Goal: Transaction & Acquisition: Obtain resource

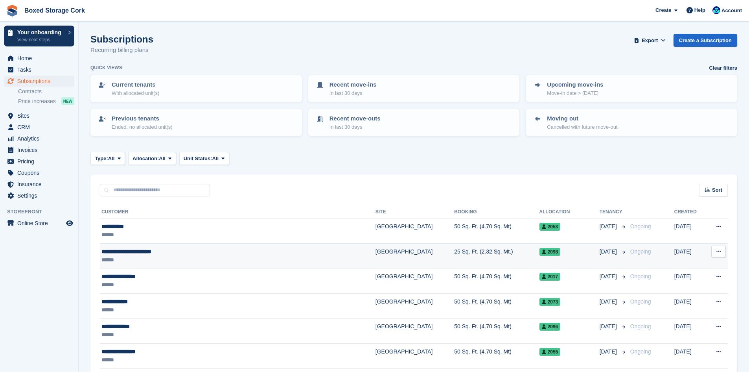
click at [162, 256] on div "******" at bounding box center [200, 260] width 199 height 8
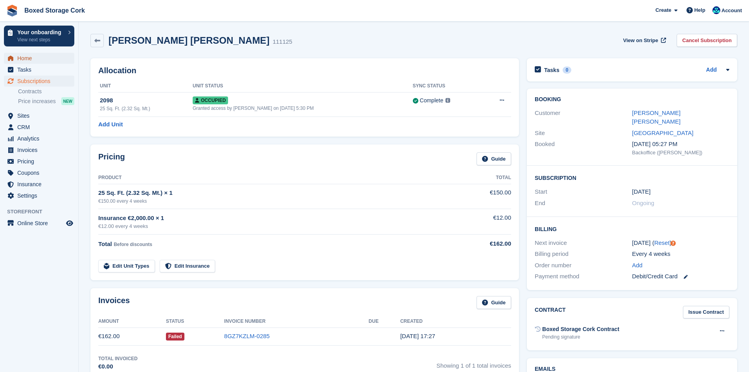
click at [23, 61] on span "Home" at bounding box center [40, 58] width 47 height 11
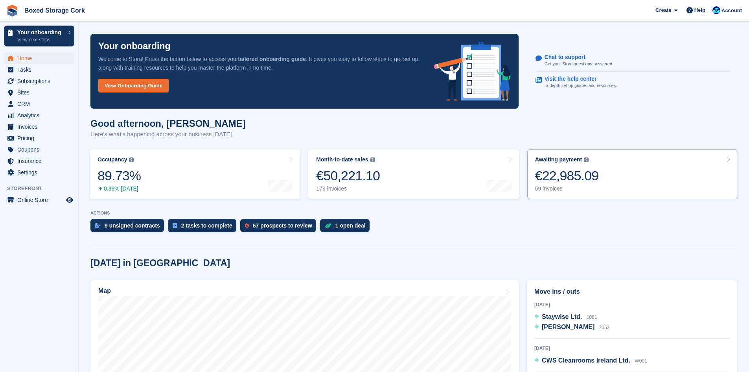
click at [578, 173] on div "€22,985.09" at bounding box center [567, 176] width 64 height 16
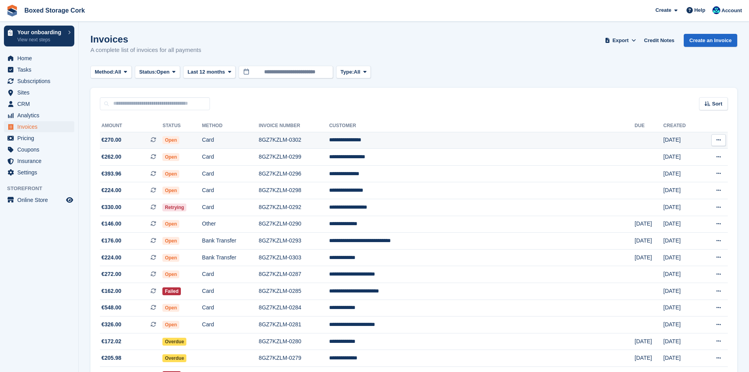
click at [426, 142] on td "**********" at bounding box center [482, 140] width 306 height 17
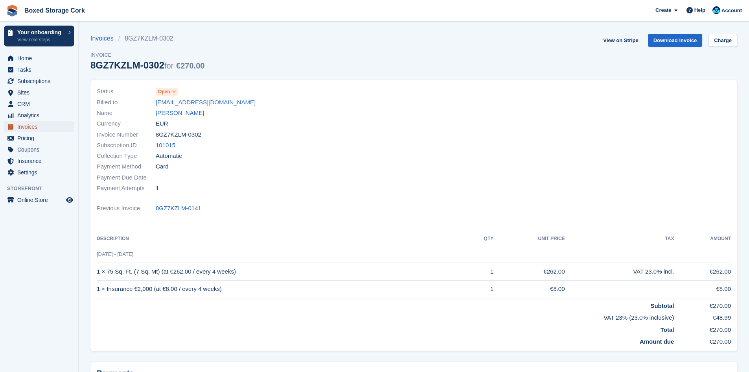
click at [26, 126] on span "Invoices" at bounding box center [40, 126] width 47 height 11
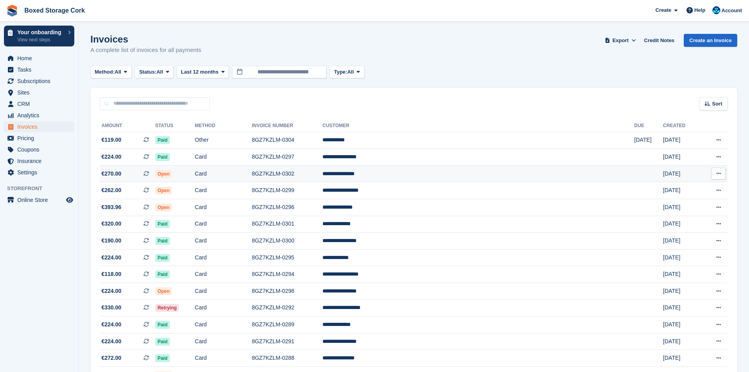
click at [195, 172] on td "Open" at bounding box center [175, 173] width 40 height 17
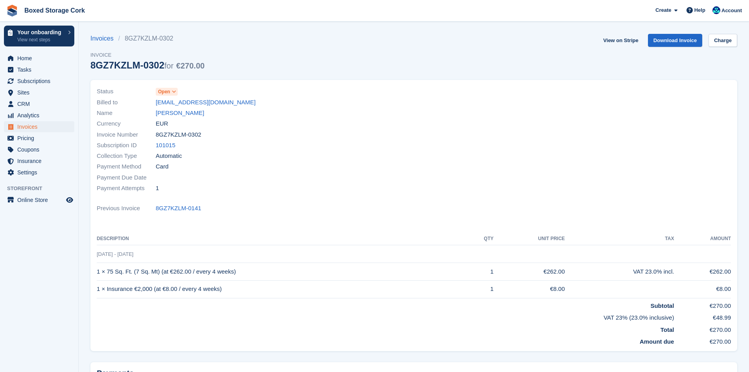
drag, startPoint x: 306, startPoint y: 189, endPoint x: 251, endPoint y: 213, distance: 60.8
click at [251, 213] on div "Previous Invoice 8GZ7KZLM-0141" at bounding box center [414, 208] width 634 height 11
click at [105, 41] on link "Invoices" at bounding box center [104, 38] width 28 height 9
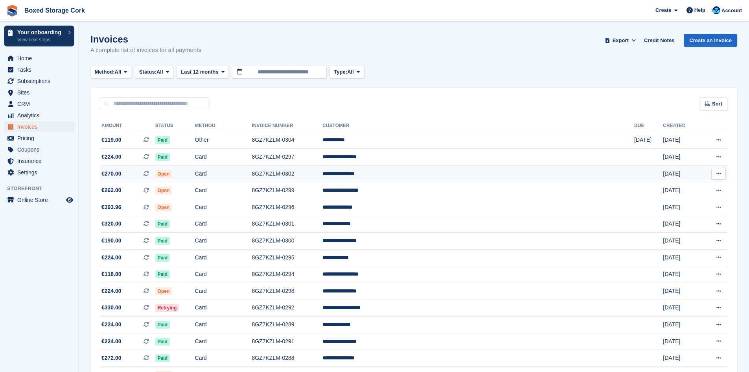
click at [195, 173] on td "Open" at bounding box center [175, 173] width 40 height 17
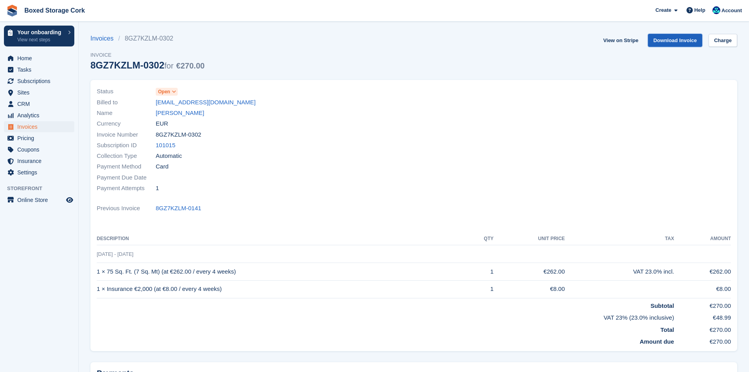
click at [670, 43] on link "Download Invoice" at bounding box center [675, 40] width 55 height 13
drag, startPoint x: 225, startPoint y: 105, endPoint x: 156, endPoint y: 102, distance: 69.3
click at [155, 102] on div "Billed to [EMAIL_ADDRESS][DOMAIN_NAME]" at bounding box center [253, 102] width 313 height 11
copy div "[EMAIL_ADDRESS][DOMAIN_NAME]"
click at [29, 56] on span "Home" at bounding box center [40, 58] width 47 height 11
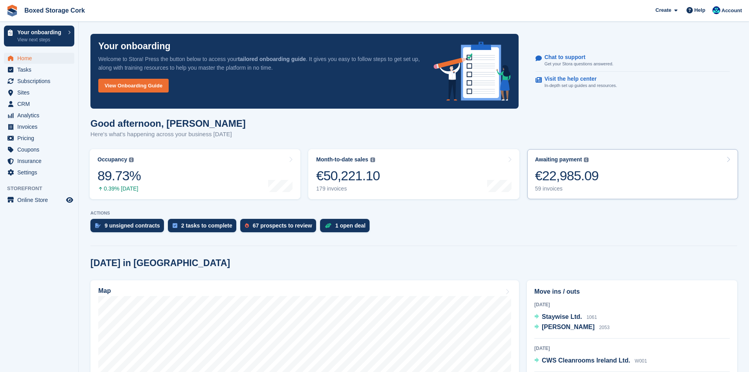
click at [568, 173] on div "€22,985.09" at bounding box center [567, 176] width 64 height 16
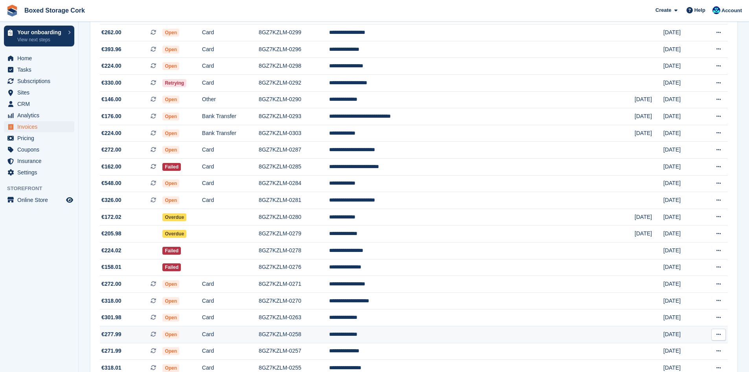
scroll to position [47, 0]
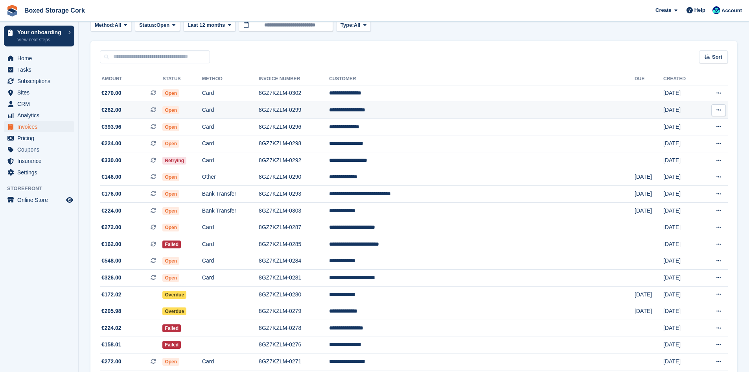
click at [445, 110] on td "**********" at bounding box center [482, 110] width 306 height 17
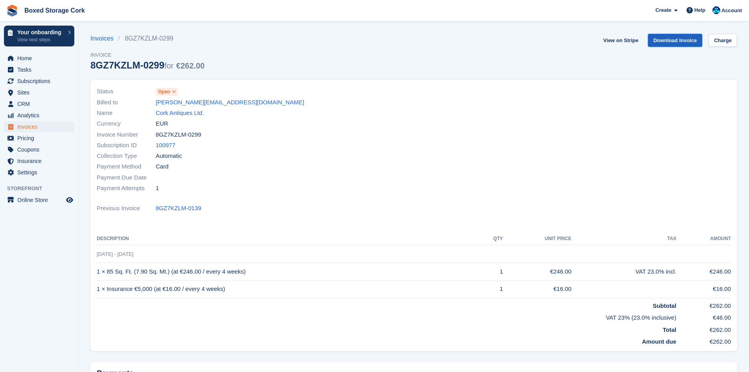
click at [678, 39] on link "Download Invoice" at bounding box center [675, 40] width 55 height 13
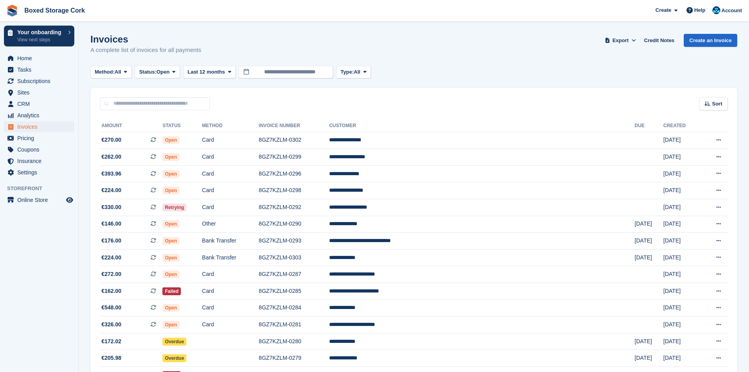
scroll to position [47, 0]
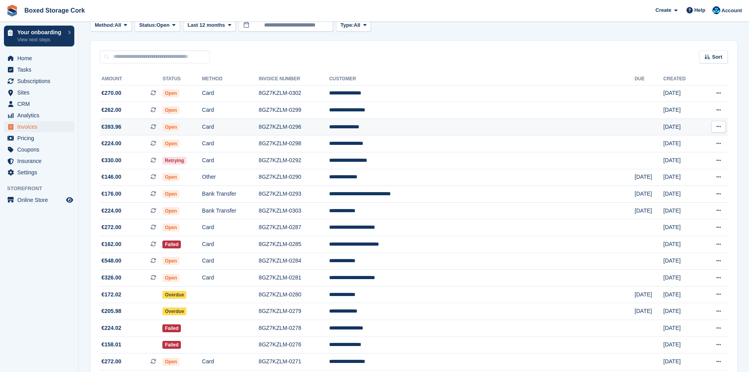
click at [329, 127] on td "8GZ7KZLM-0296" at bounding box center [294, 126] width 70 height 17
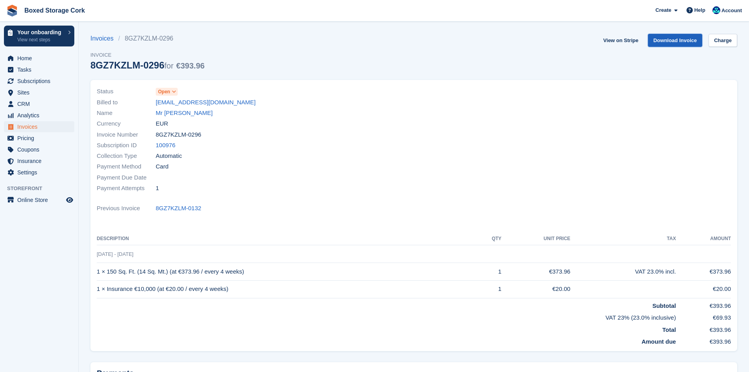
click at [675, 41] on link "Download Invoice" at bounding box center [675, 40] width 55 height 13
click at [665, 37] on link "Download Invoice" at bounding box center [675, 40] width 55 height 13
click at [669, 41] on link "Download Invoice" at bounding box center [675, 40] width 55 height 13
click at [218, 108] on div "Name Mr [PERSON_NAME]" at bounding box center [253, 113] width 313 height 11
drag, startPoint x: 216, startPoint y: 100, endPoint x: 155, endPoint y: 99, distance: 61.4
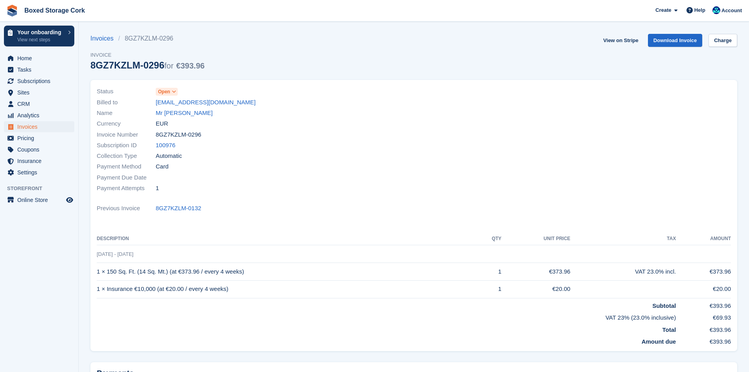
click at [155, 99] on div "Billed to [EMAIL_ADDRESS][DOMAIN_NAME]" at bounding box center [253, 102] width 313 height 11
copy div "[EMAIL_ADDRESS][DOMAIN_NAME]"
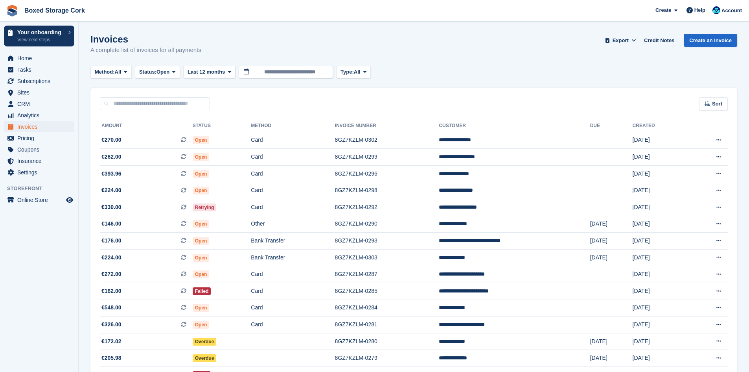
scroll to position [47, 0]
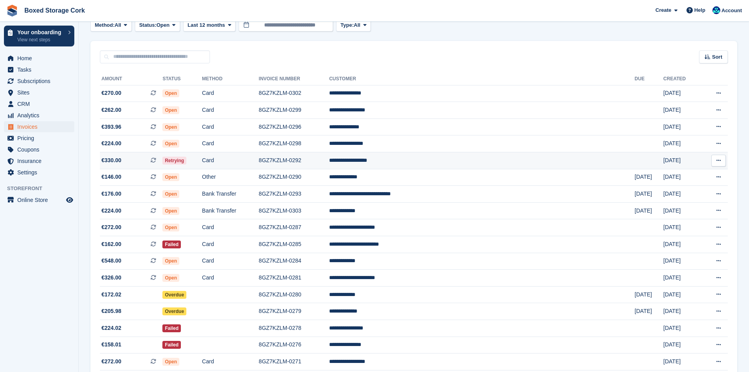
click at [186, 159] on span "Retrying" at bounding box center [174, 161] width 24 height 8
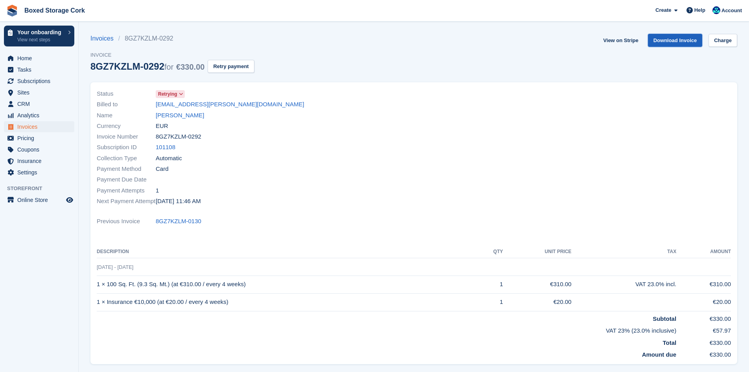
click at [678, 37] on link "Download Invoice" at bounding box center [675, 40] width 55 height 13
click at [25, 59] on span "Home" at bounding box center [40, 58] width 47 height 11
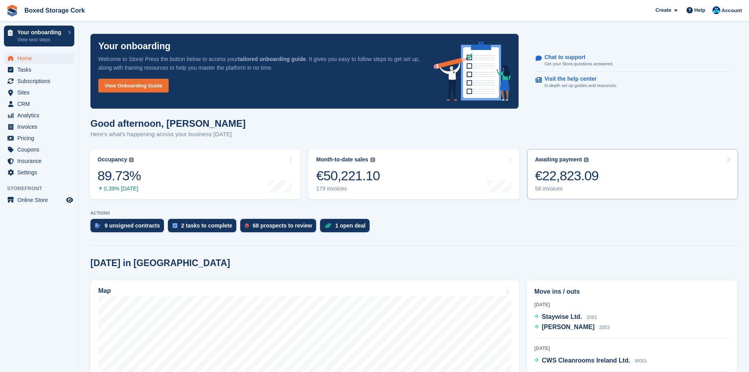
click at [572, 173] on div "€22,823.09" at bounding box center [567, 176] width 64 height 16
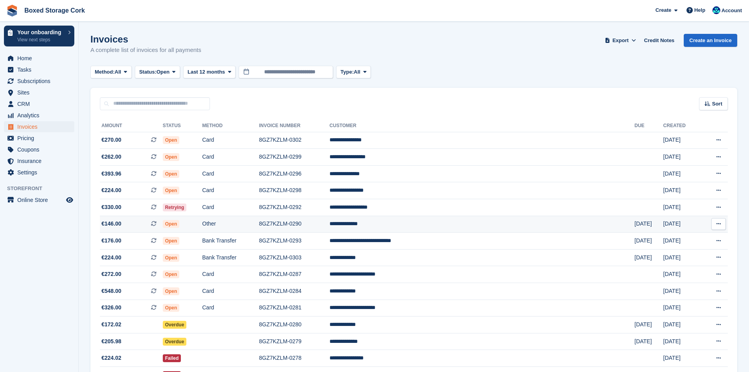
click at [203, 225] on td "Open" at bounding box center [183, 224] width 40 height 17
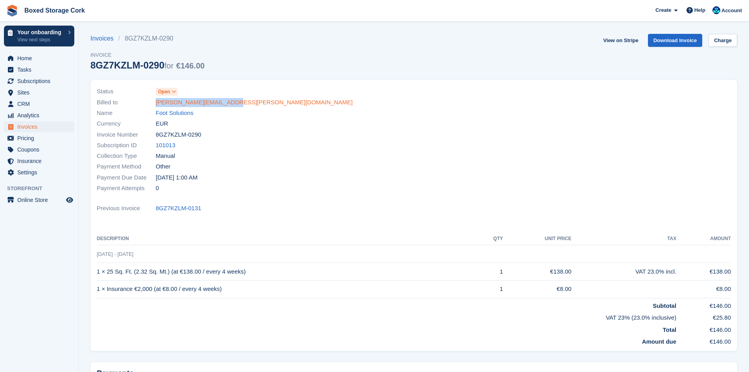
drag, startPoint x: 230, startPoint y: 103, endPoint x: 157, endPoint y: 101, distance: 72.8
click at [157, 101] on div "Billed to denis.healy@xeinadin.com" at bounding box center [253, 102] width 313 height 11
copy link "denis.healy@xeinadin.com"
click at [256, 157] on div "Collection Type Manual" at bounding box center [253, 156] width 313 height 11
click at [672, 40] on link "Download Invoice" at bounding box center [675, 40] width 55 height 13
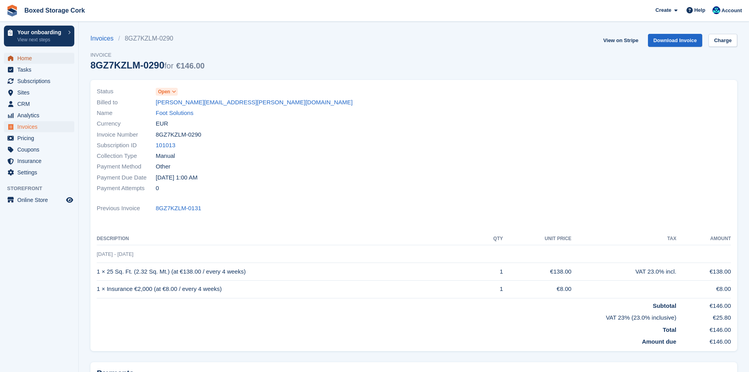
click at [26, 55] on span "Home" at bounding box center [40, 58] width 47 height 11
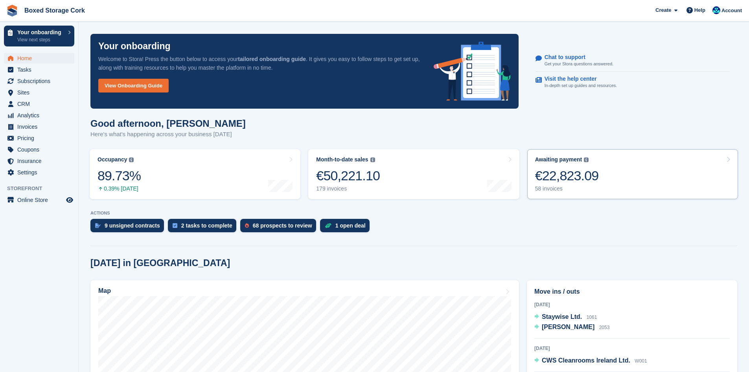
click at [577, 182] on div "€22,823.09" at bounding box center [567, 176] width 64 height 16
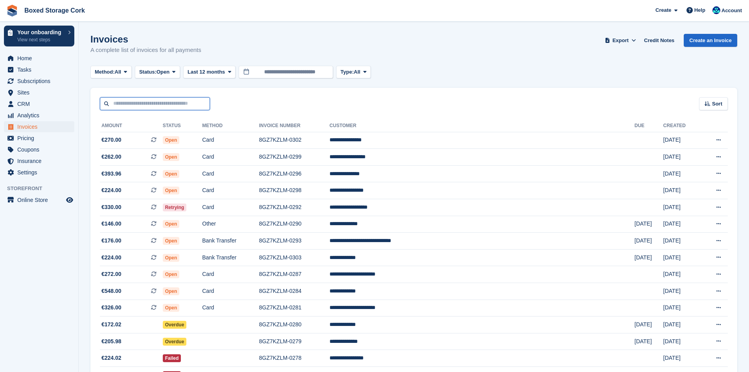
click at [133, 105] on input "text" at bounding box center [155, 103] width 110 height 13
type input "***"
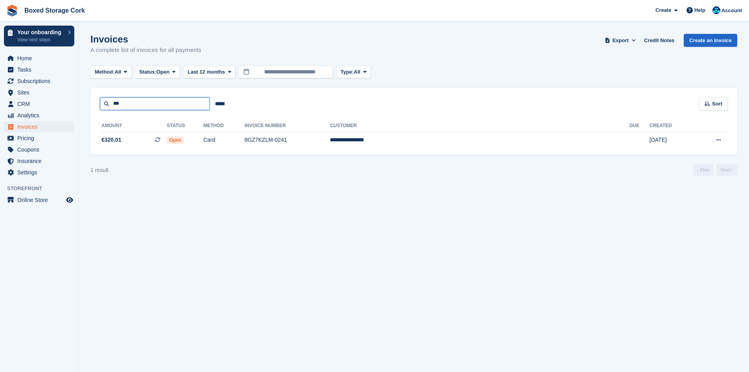
click at [131, 103] on input "***" at bounding box center [155, 103] width 110 height 13
type input "***"
click at [33, 59] on span "Home" at bounding box center [40, 58] width 47 height 11
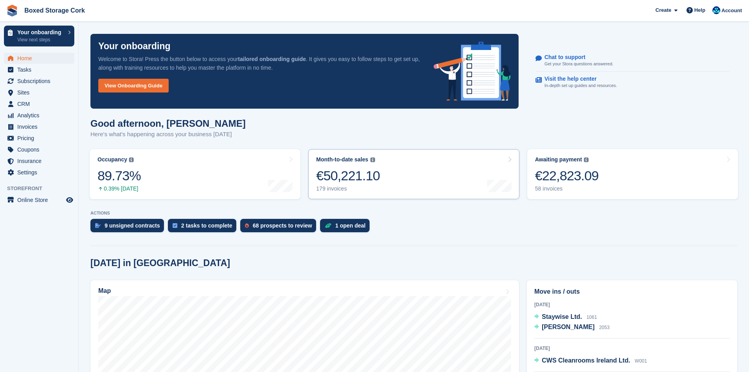
click at [365, 177] on div "€50,221.10" at bounding box center [348, 176] width 64 height 16
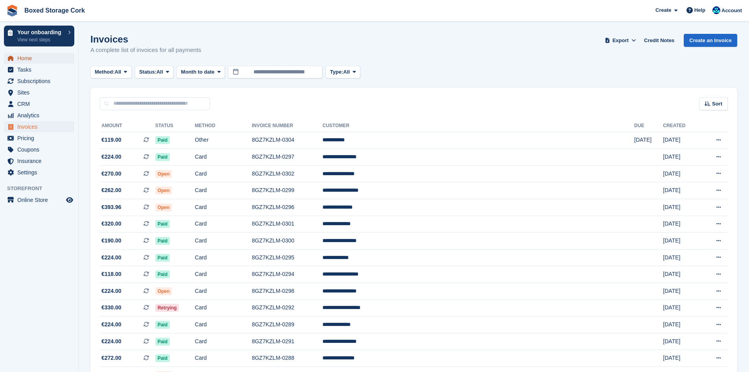
click at [38, 56] on span "Home" at bounding box center [40, 58] width 47 height 11
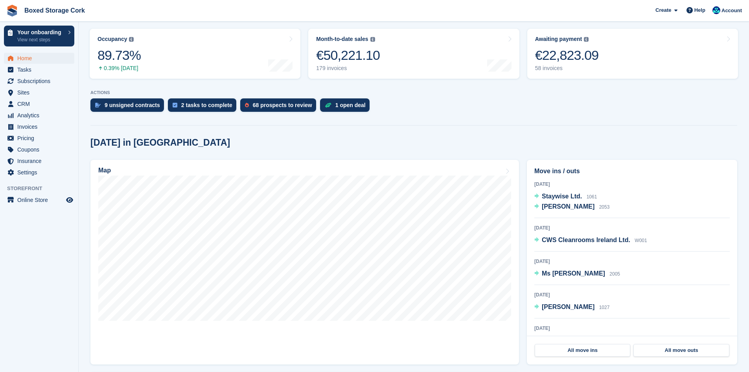
scroll to position [157, 0]
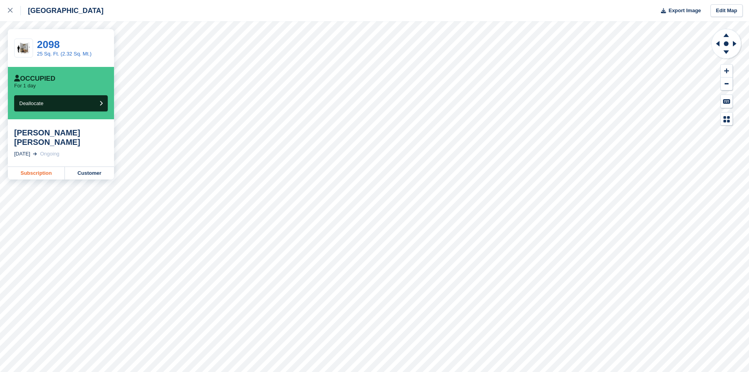
click at [36, 174] on link "Subscription" at bounding box center [36, 173] width 57 height 13
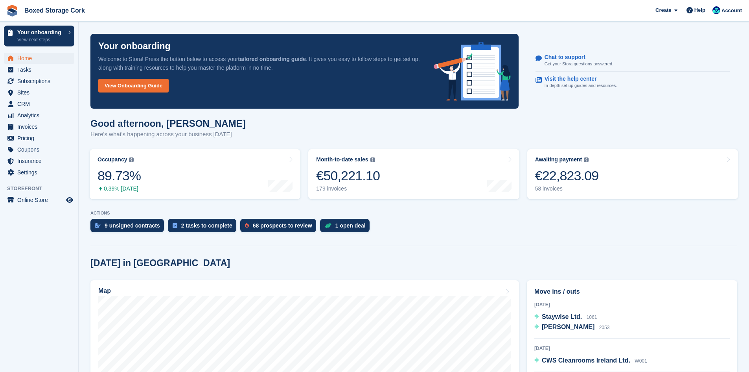
scroll to position [157, 0]
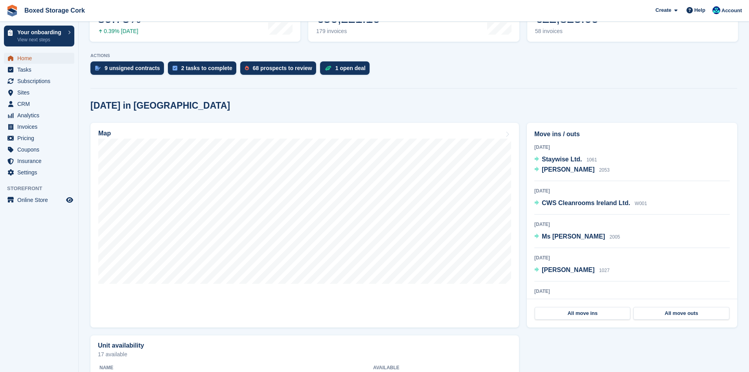
click at [25, 58] on span "Home" at bounding box center [40, 58] width 47 height 11
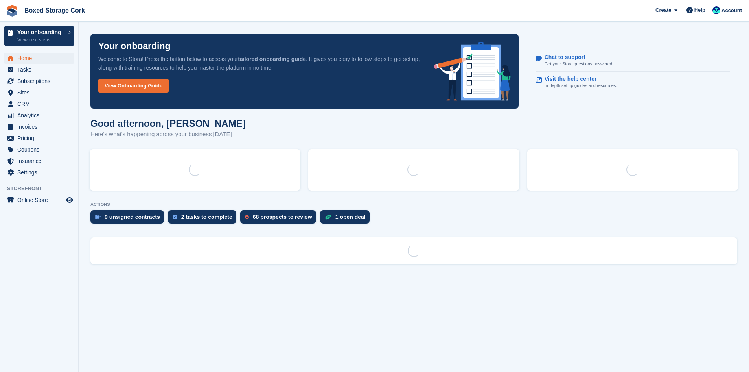
scroll to position [0, 0]
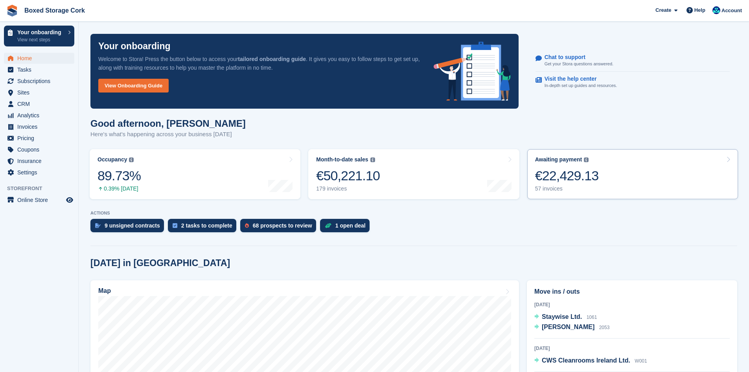
click at [597, 176] on link "Awaiting payment The total outstanding balance on all open invoices. €22,429.13…" at bounding box center [632, 174] width 211 height 50
